Goal: Use online tool/utility: Utilize a website feature to perform a specific function

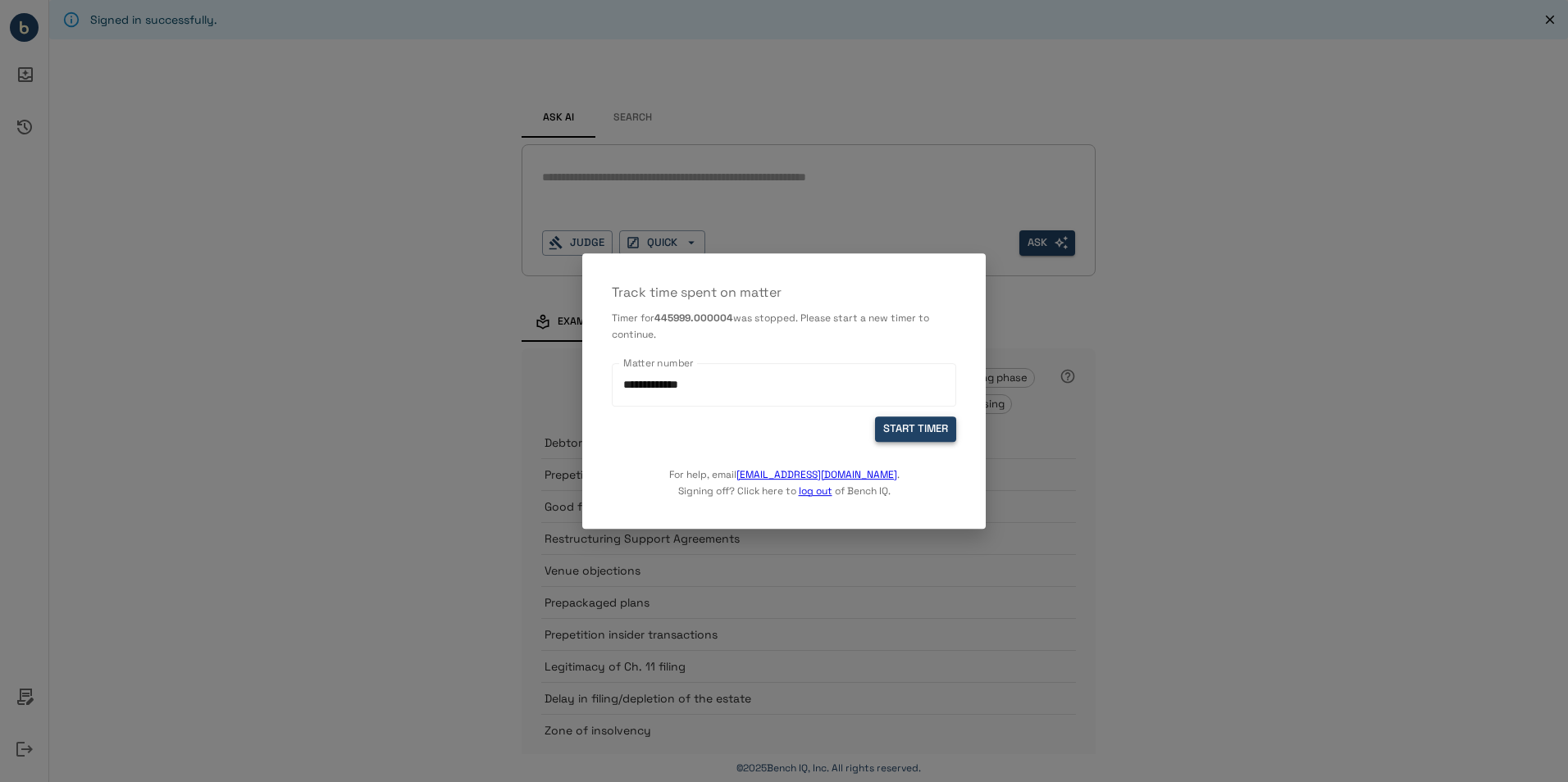
click at [929, 424] on button "START TIMER" at bounding box center [916, 429] width 81 height 25
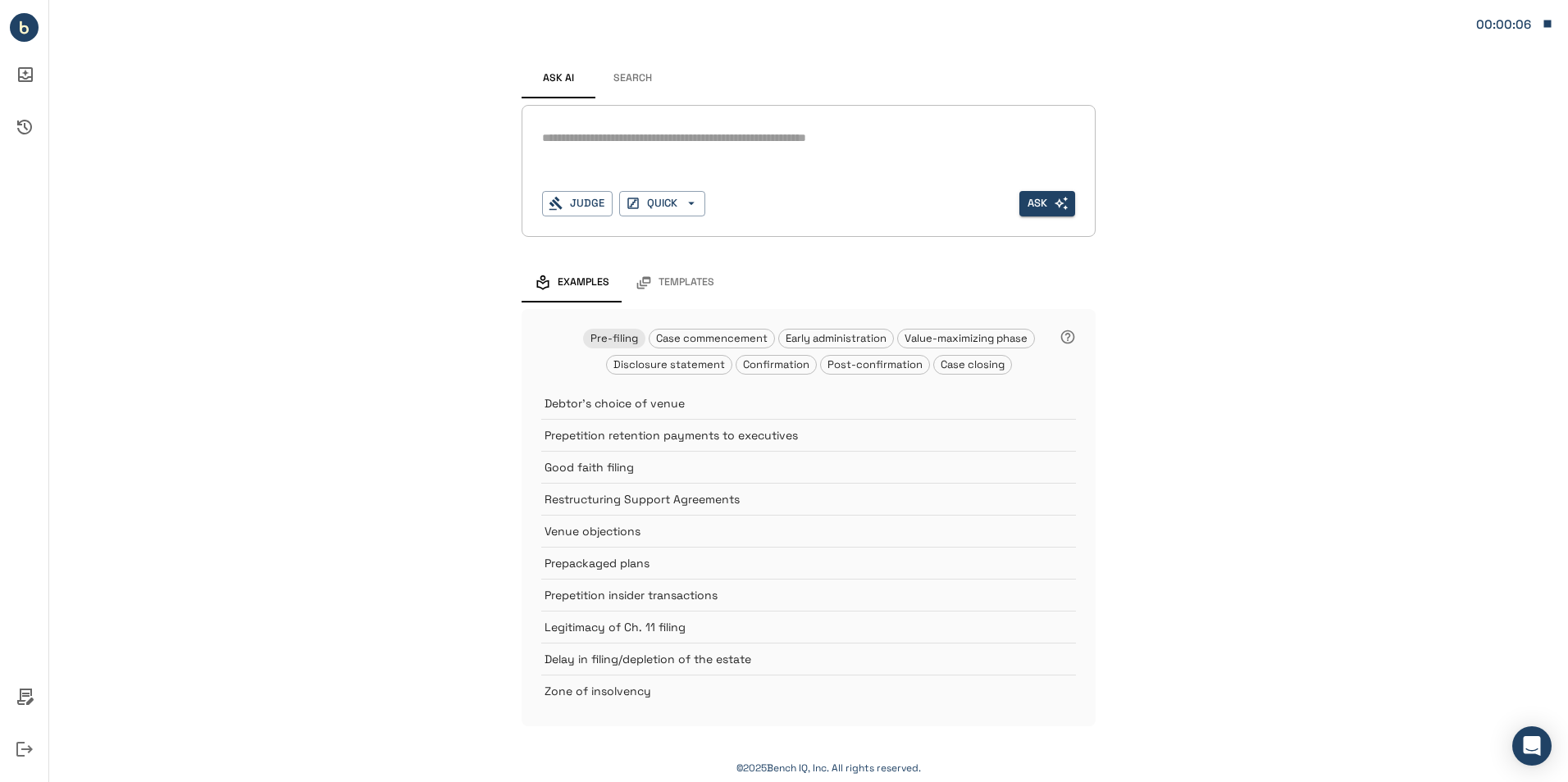
click at [643, 154] on div "*" at bounding box center [808, 152] width 533 height 52
click at [603, 200] on button "Judge" at bounding box center [577, 204] width 70 height 25
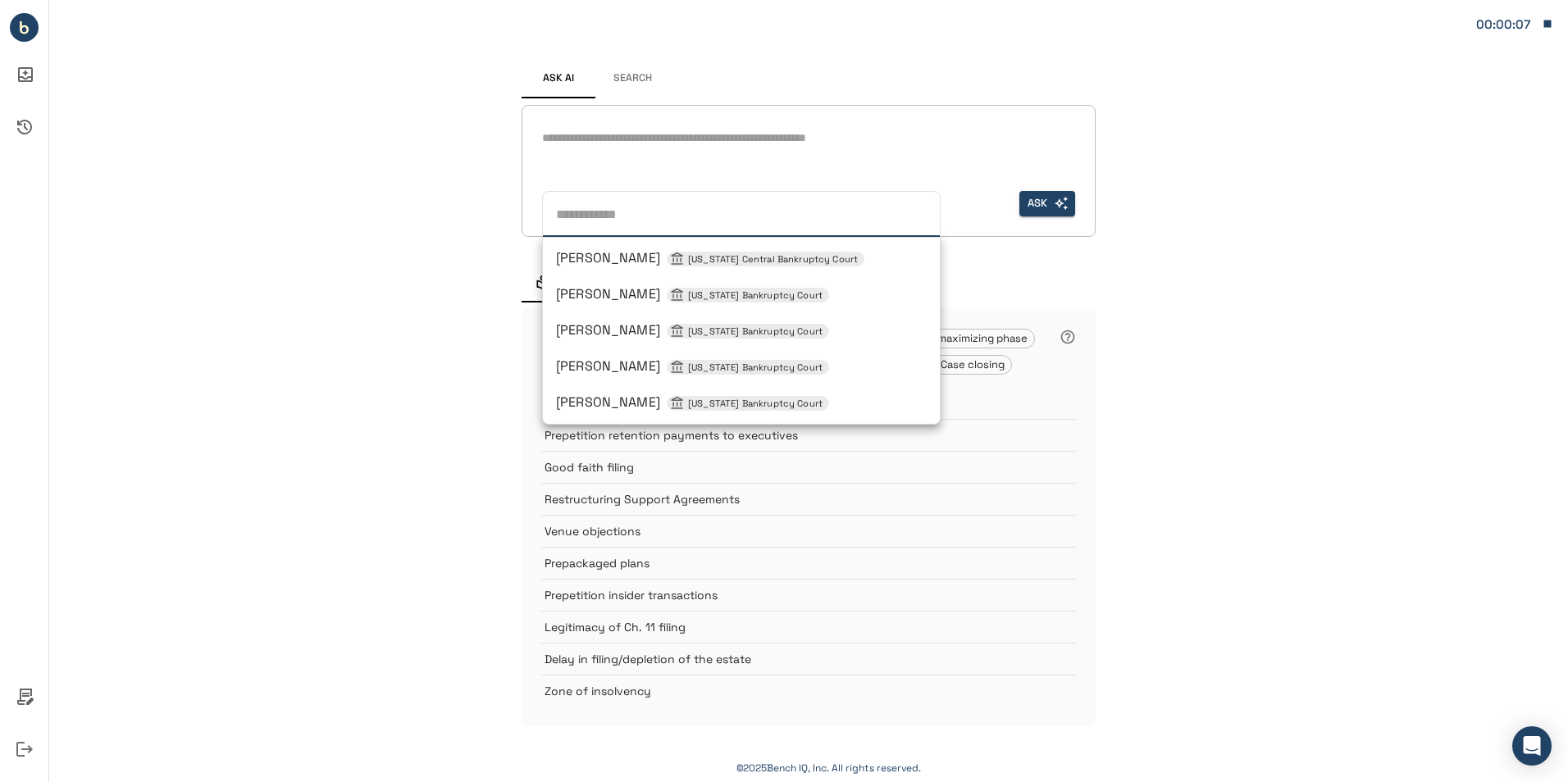
click at [686, 220] on input "text" at bounding box center [738, 211] width 378 height 25
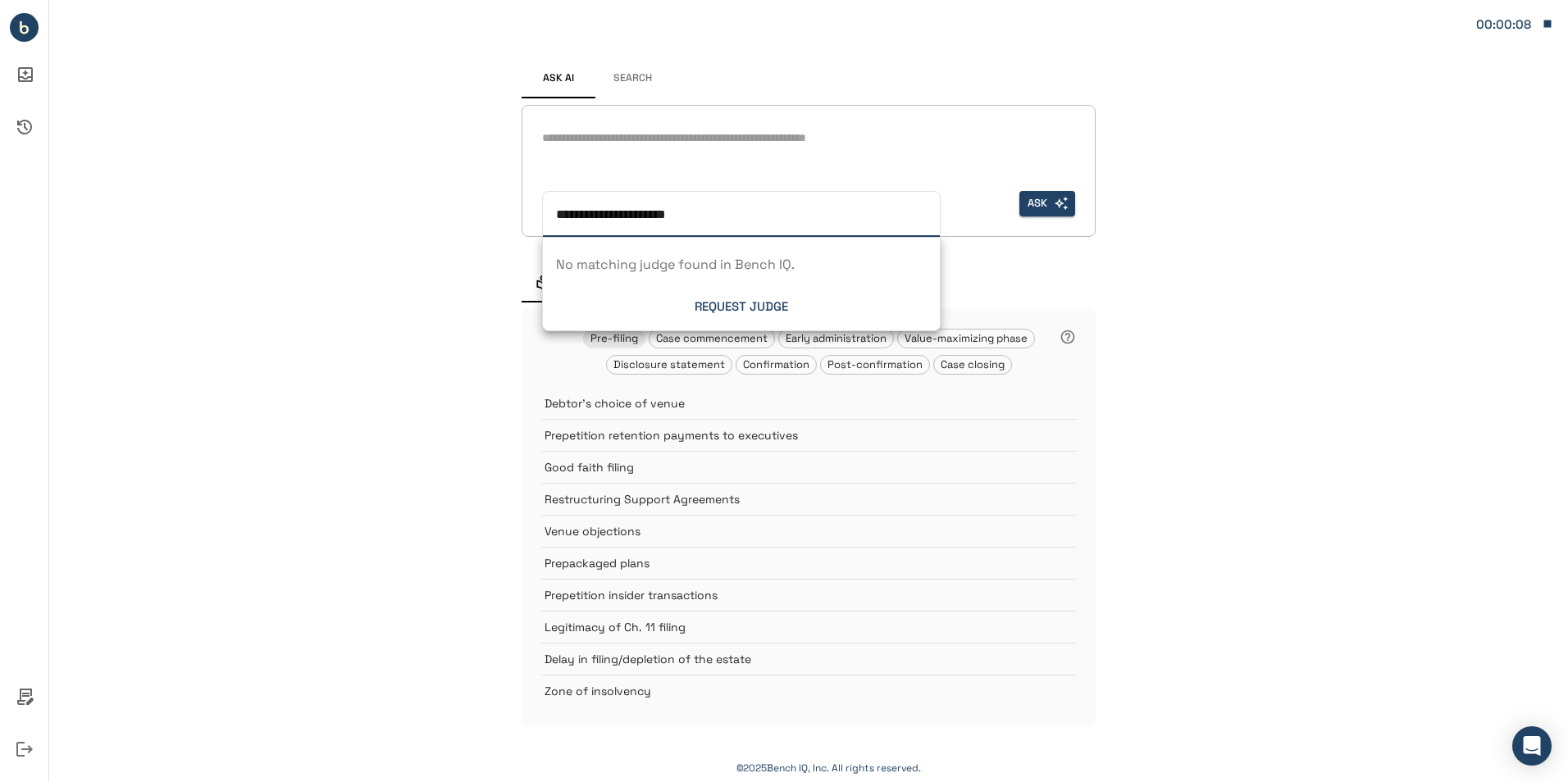
drag, startPoint x: 646, startPoint y: 215, endPoint x: 499, endPoint y: 228, distance: 147.6
click at [499, 228] on div "**********" at bounding box center [808, 379] width 1519 height 759
type input "*******"
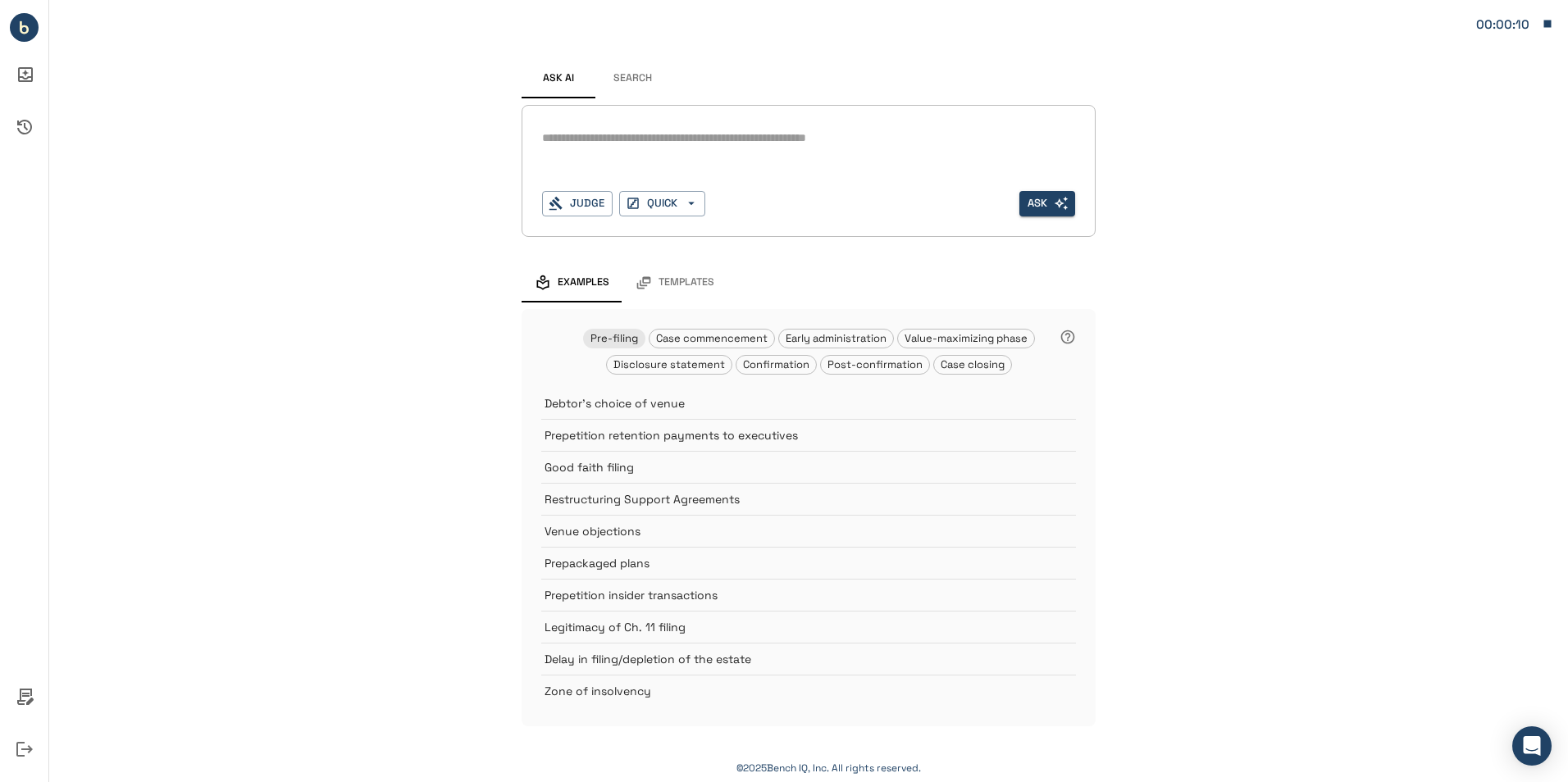
click at [1287, 308] on div "Ask AI Search * Judge QUICK Ask Examples Templates Pre-filing Case commencement…" at bounding box center [808, 379] width 1519 height 759
click at [630, 70] on button "Search" at bounding box center [632, 79] width 74 height 40
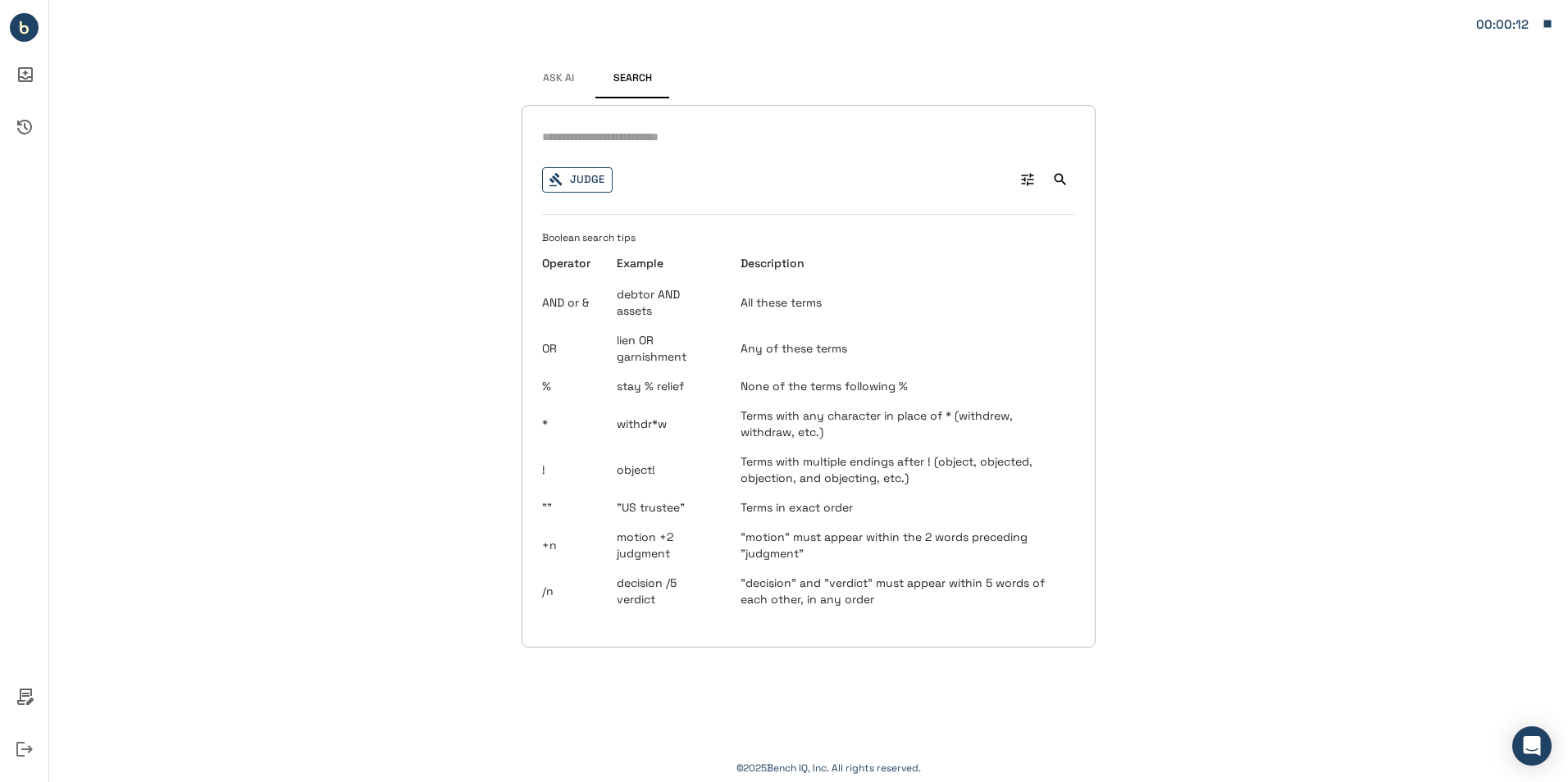
click at [600, 171] on button "Judge" at bounding box center [577, 180] width 70 height 25
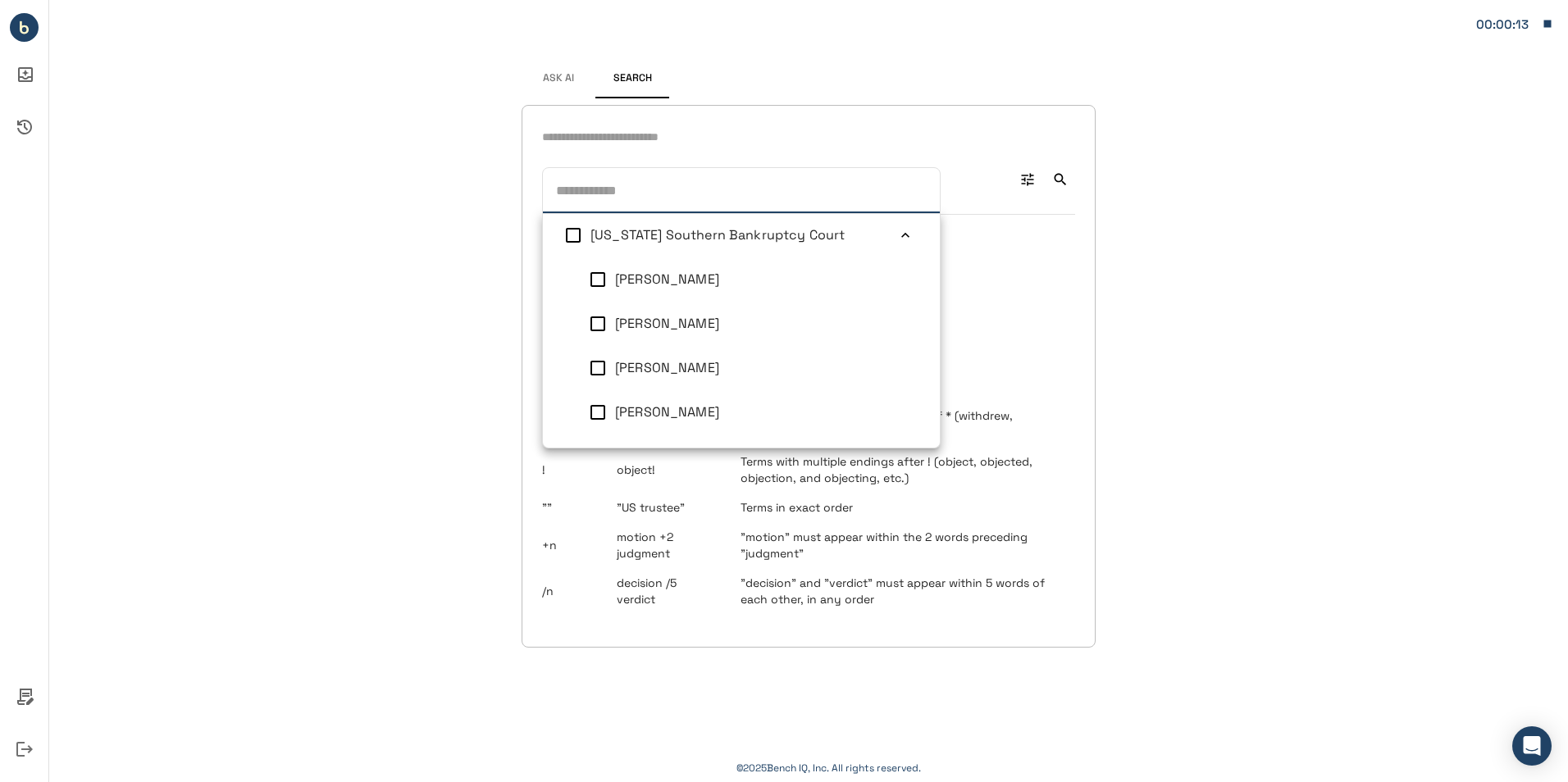
scroll to position [1771, 0]
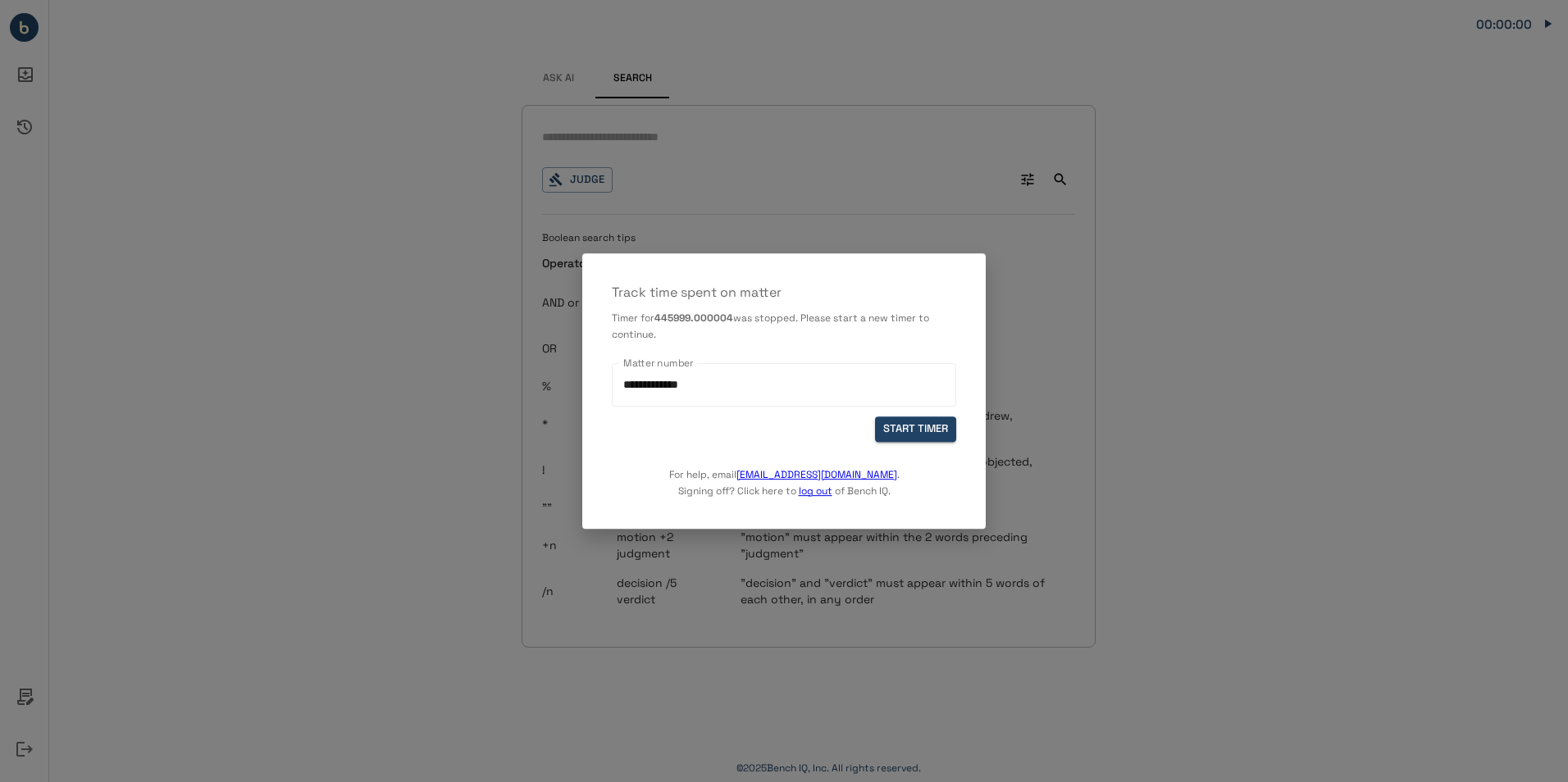
click at [1116, 254] on div at bounding box center [784, 391] width 1568 height 782
